Goal: Task Accomplishment & Management: Use online tool/utility

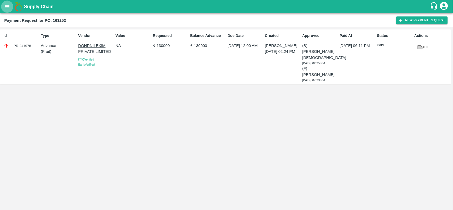
click at [11, 7] on button "open drawer" at bounding box center [7, 7] width 12 height 12
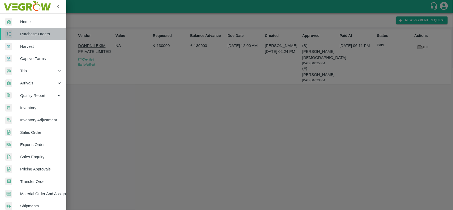
click at [25, 32] on span "Purchase Orders" at bounding box center [41, 34] width 42 height 6
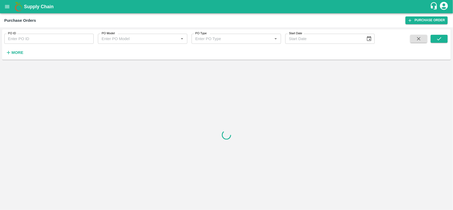
click at [15, 58] on div "PO ID PO ID PO Model PO Model   * PO Type PO Type   * Start Date Start Date More" at bounding box center [226, 44] width 448 height 30
click at [15, 50] on strong "More" at bounding box center [17, 52] width 12 height 4
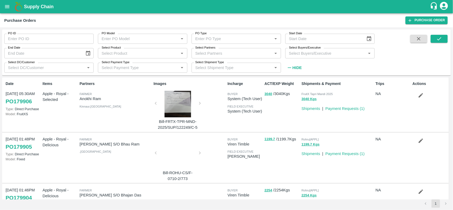
click at [213, 58] on div "Select Partners   *" at bounding box center [235, 53] width 89 height 10
paste input "[PERSON_NAME] [PERSON_NAME] (92966)"
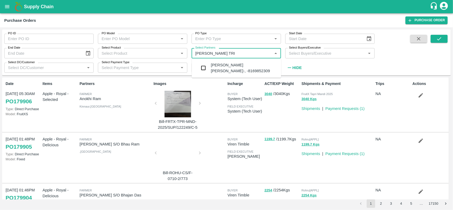
type input "[PERSON_NAME] TR"
click at [204, 65] on input "checkbox" at bounding box center [203, 68] width 11 height 11
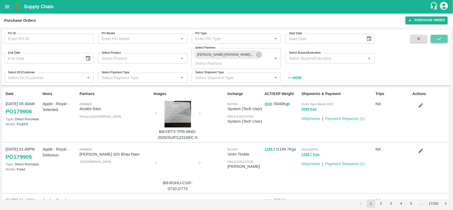
click at [442, 41] on button "submit" at bounding box center [438, 39] width 17 height 8
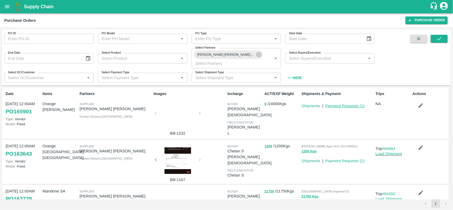
click at [338, 105] on link "Payment Requests ( 1 )" at bounding box center [344, 106] width 39 height 4
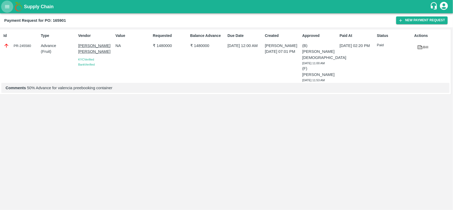
click at [7, 10] on button "open drawer" at bounding box center [7, 7] width 12 height 12
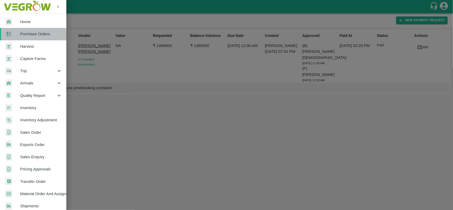
click at [17, 38] on link "Purchase Orders" at bounding box center [33, 34] width 66 height 12
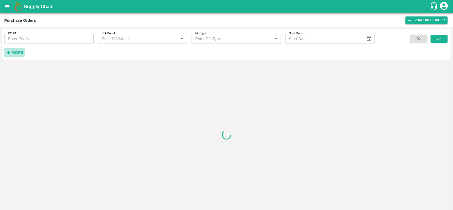
click at [16, 50] on strong "More" at bounding box center [17, 52] width 12 height 4
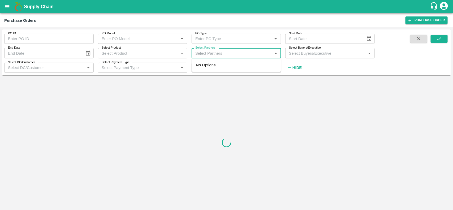
click at [202, 51] on input "Select Partners" at bounding box center [231, 53] width 77 height 7
type input "b"
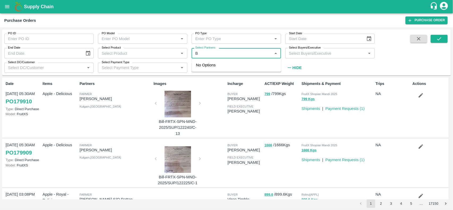
type input "B"
